Goal: Check status: Check status

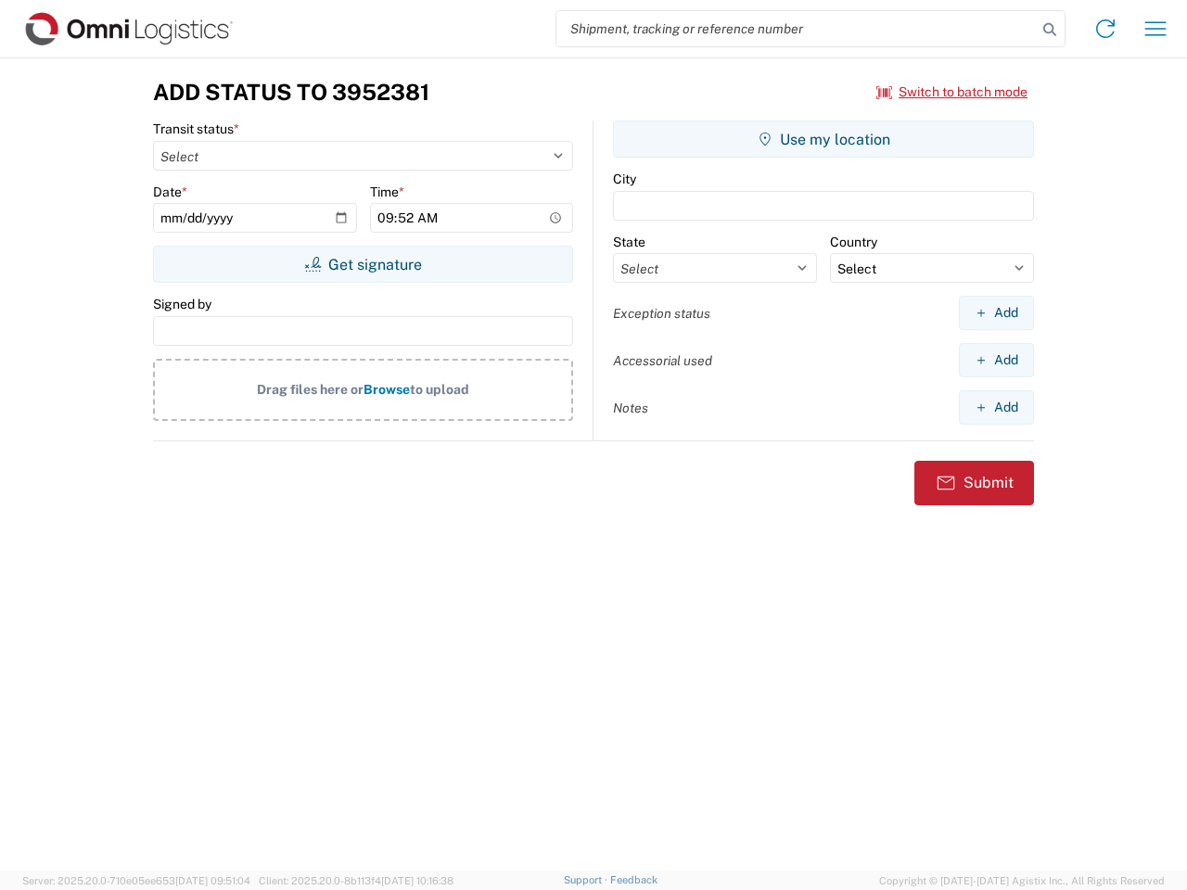
click at [796, 29] on input "search" at bounding box center [796, 28] width 480 height 35
click at [1049, 30] on icon at bounding box center [1049, 30] width 26 height 26
click at [1105, 29] on icon at bounding box center [1105, 29] width 30 height 30
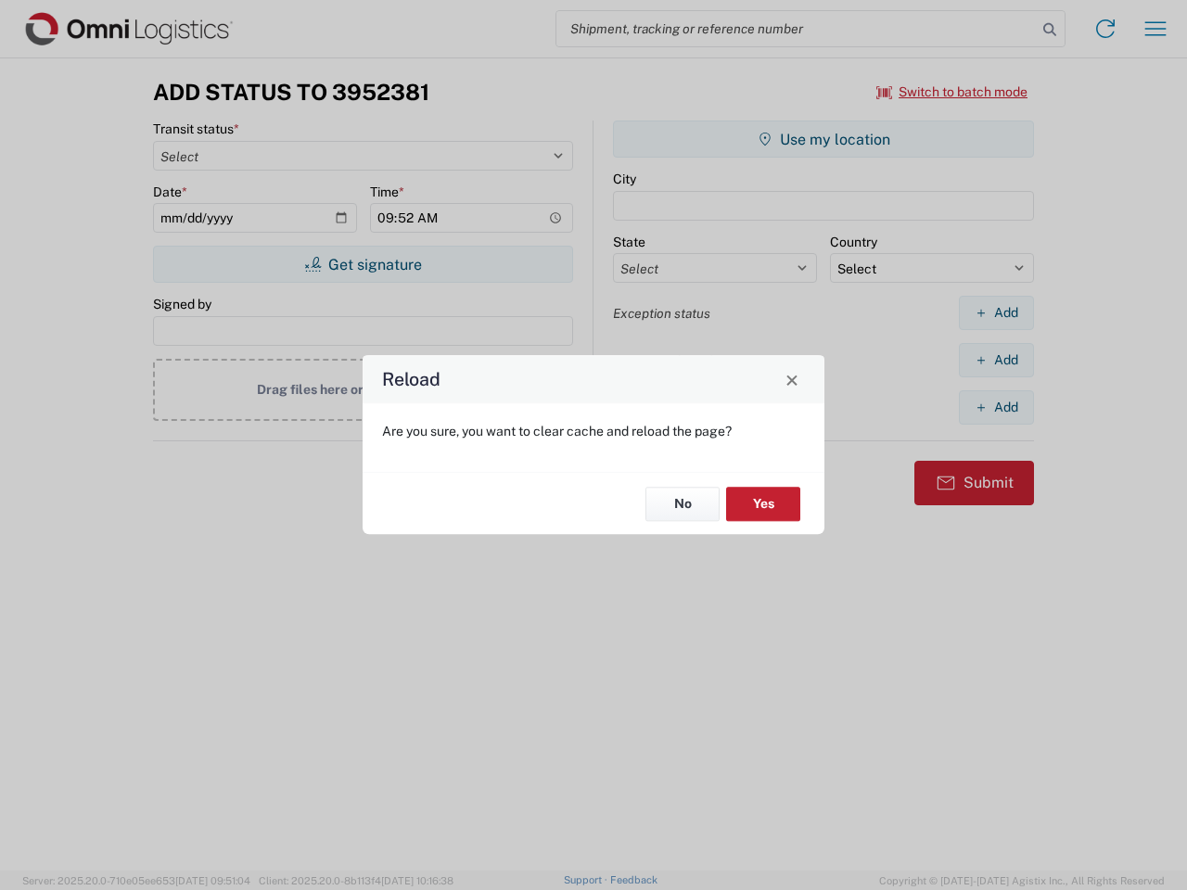
click at [1155, 29] on div "Reload Are you sure, you want to clear cache and reload the page? No Yes" at bounding box center [593, 445] width 1187 height 890
click at [952, 92] on div "Reload Are you sure, you want to clear cache and reload the page? No Yes" at bounding box center [593, 445] width 1187 height 890
click at [362, 264] on div "Reload Are you sure, you want to clear cache and reload the page? No Yes" at bounding box center [593, 445] width 1187 height 890
click at [823, 139] on div "Reload Are you sure, you want to clear cache and reload the page? No Yes" at bounding box center [593, 445] width 1187 height 890
click at [996, 312] on div "Reload Are you sure, you want to clear cache and reload the page? No Yes" at bounding box center [593, 445] width 1187 height 890
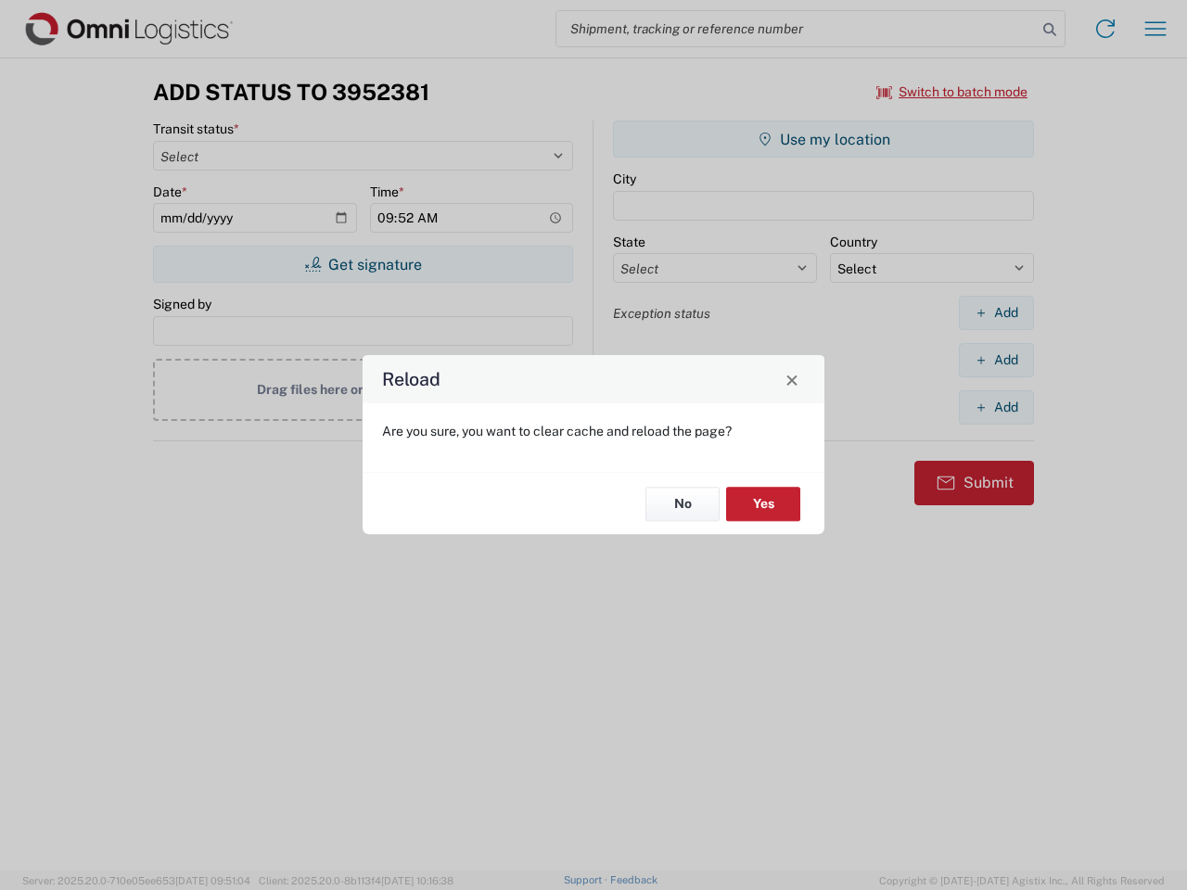
click at [996, 360] on div "Reload Are you sure, you want to clear cache and reload the page? No Yes" at bounding box center [593, 445] width 1187 height 890
click at [996, 407] on div "Reload Are you sure, you want to clear cache and reload the page? No Yes" at bounding box center [593, 445] width 1187 height 890
